Goal: Transaction & Acquisition: Purchase product/service

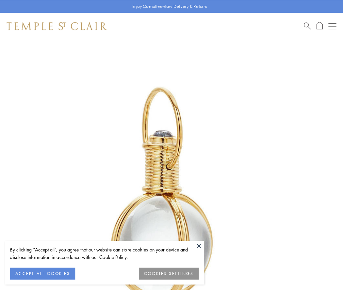
scroll to position [171, 0]
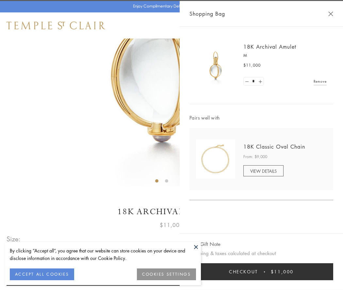
click at [262, 272] on button "Checkout $11,000" at bounding box center [262, 272] width 144 height 17
